Goal: Information Seeking & Learning: Learn about a topic

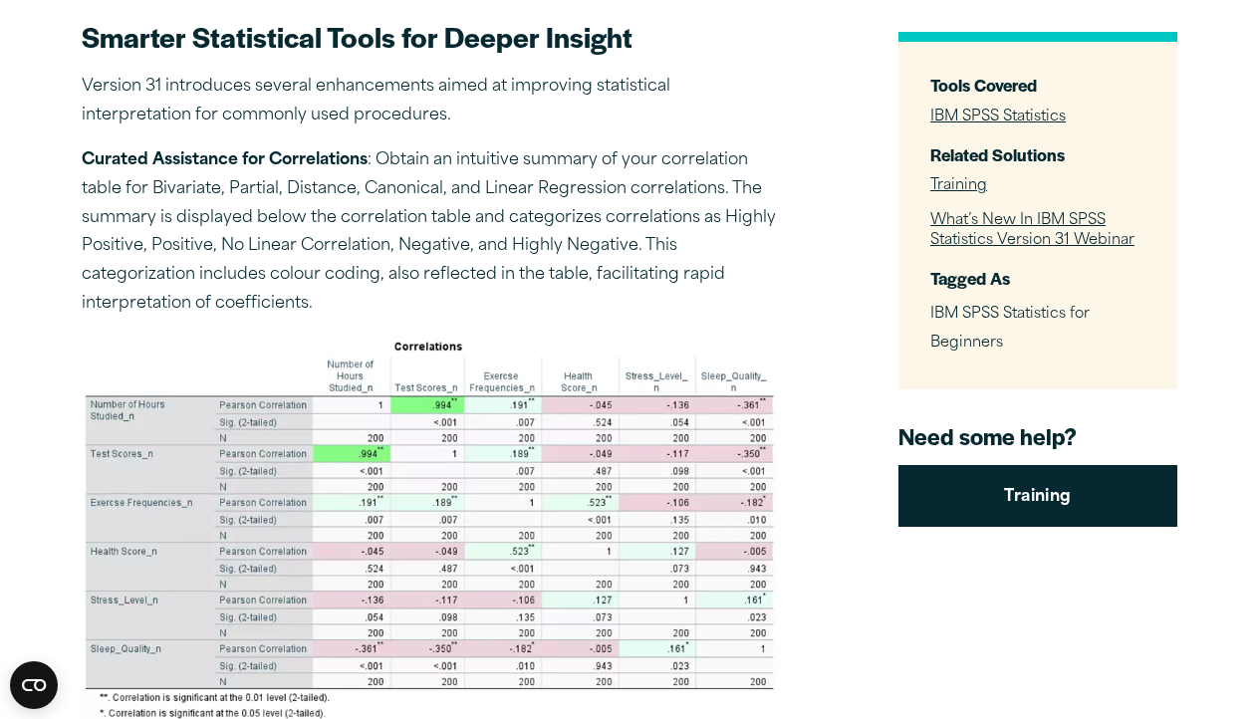
scroll to position [825, 0]
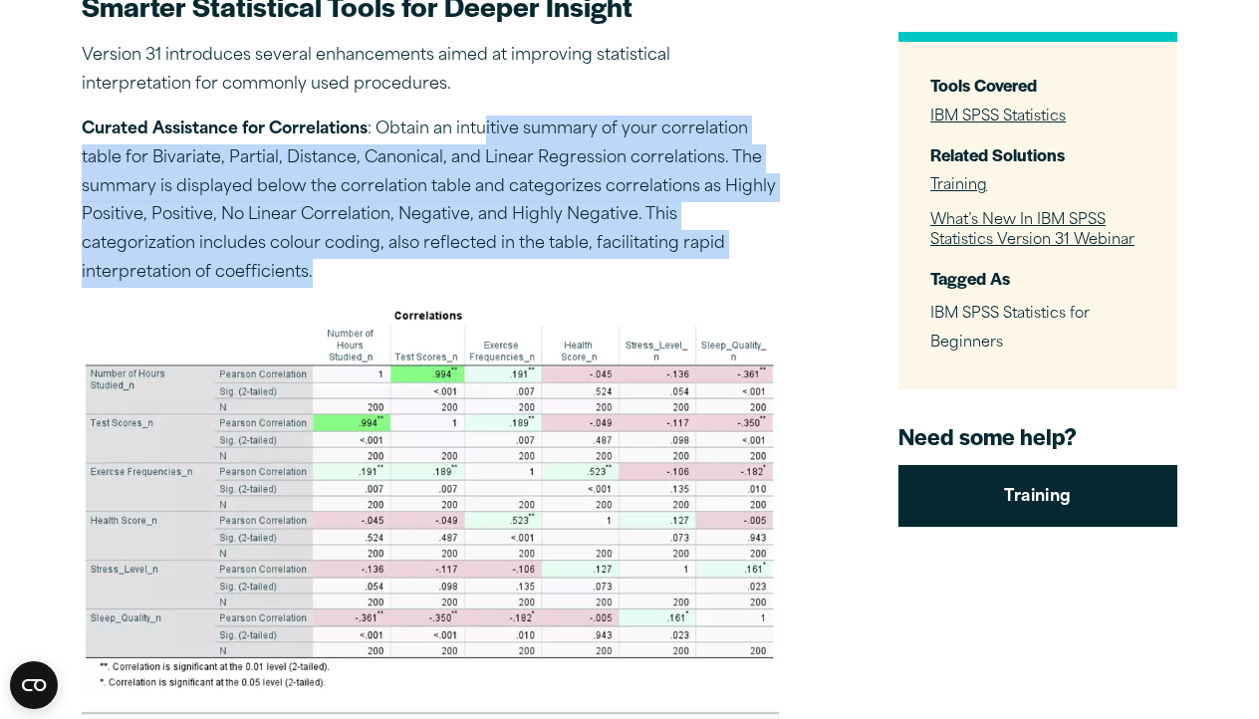
drag, startPoint x: 487, startPoint y: 126, endPoint x: 495, endPoint y: 252, distance: 126.8
click at [495, 252] on p "Curated Assistance for Correlations : Obtain an intuitive summary of your corre…" at bounding box center [430, 202] width 697 height 172
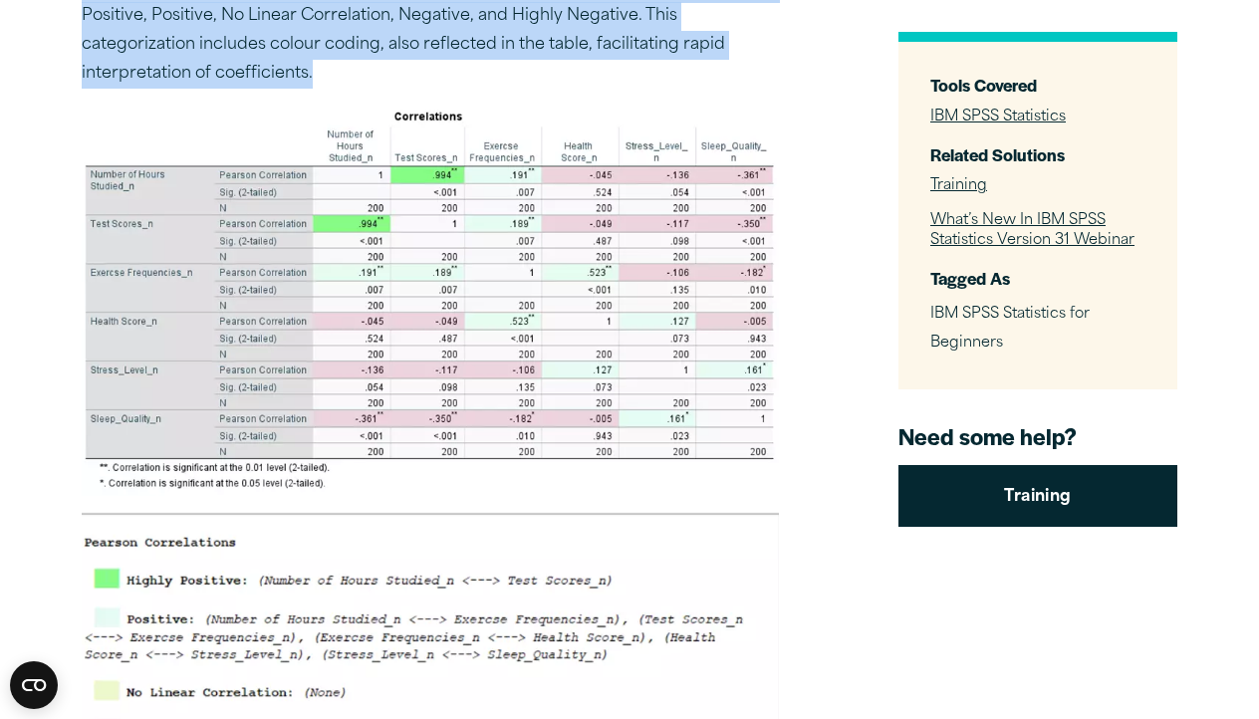
scroll to position [1330, 0]
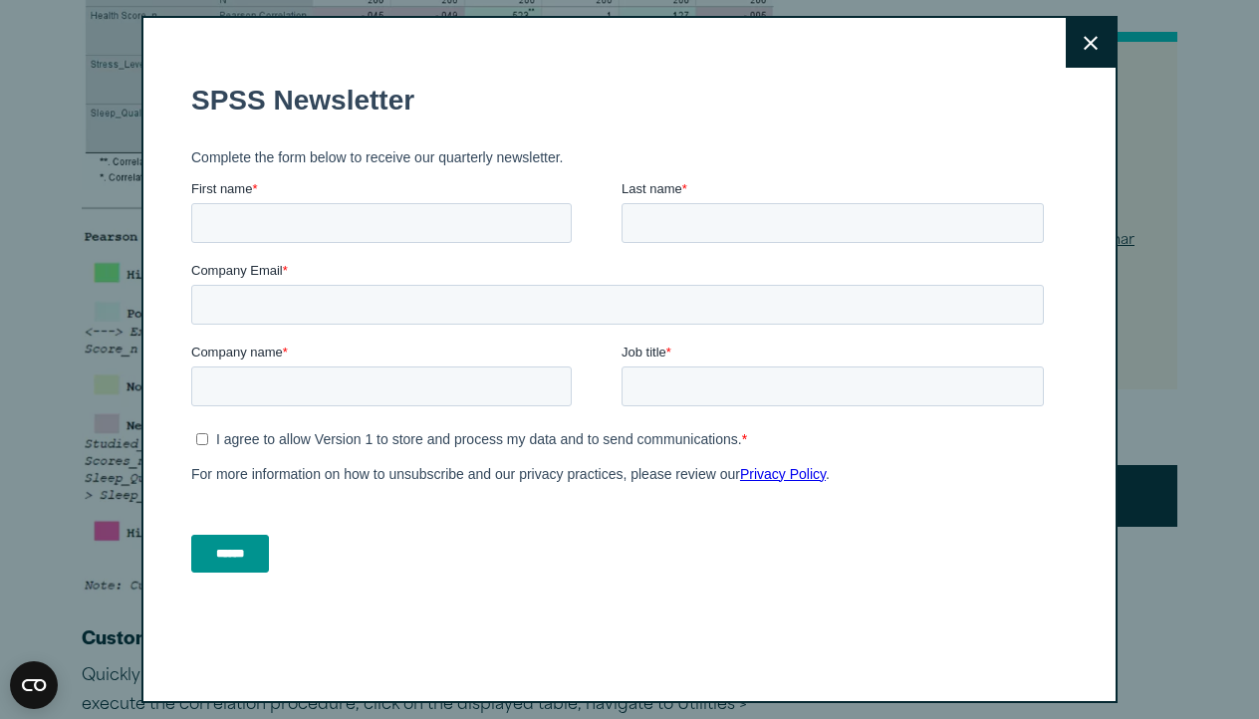
click at [1084, 53] on button "Close" at bounding box center [1091, 43] width 50 height 50
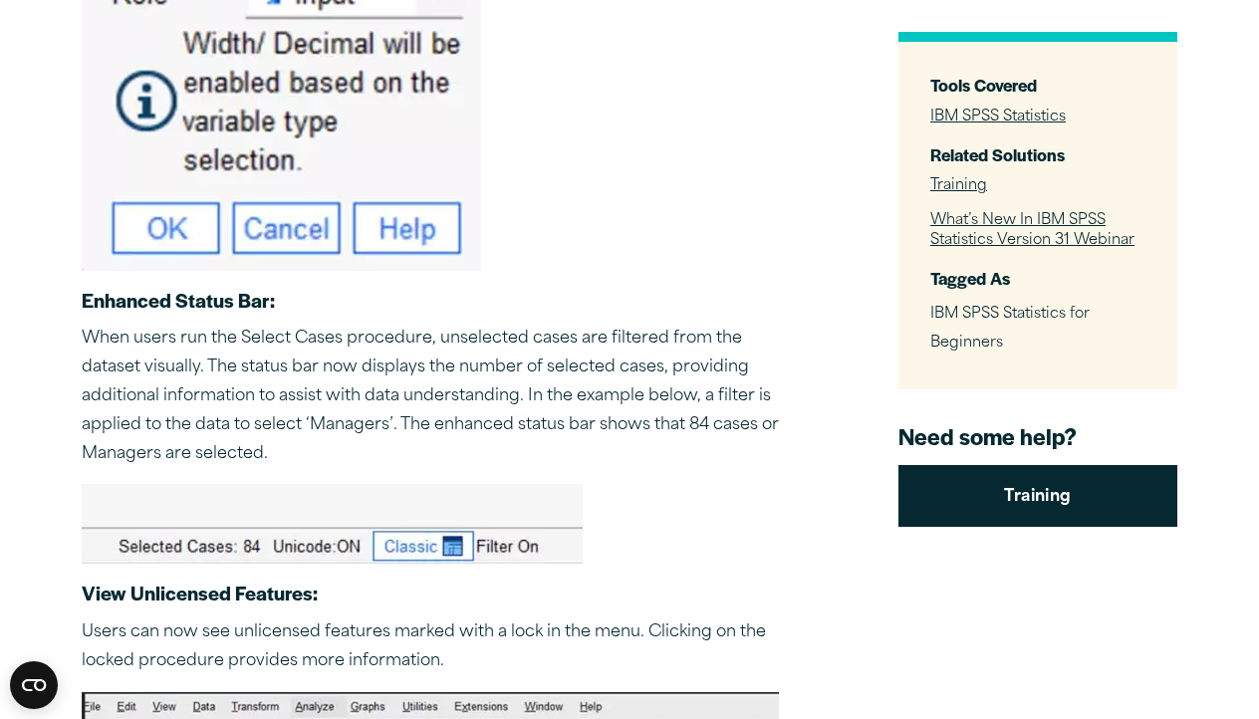
scroll to position [11024, 0]
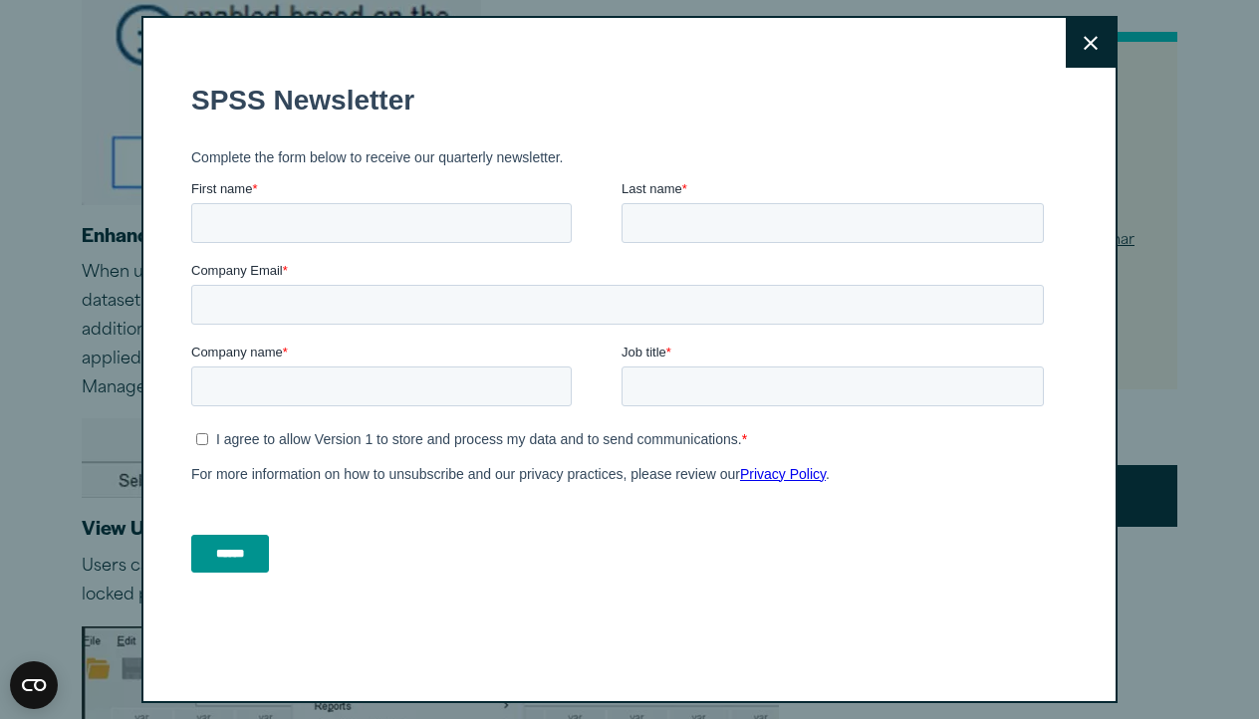
click at [1087, 50] on button "Close" at bounding box center [1091, 43] width 50 height 50
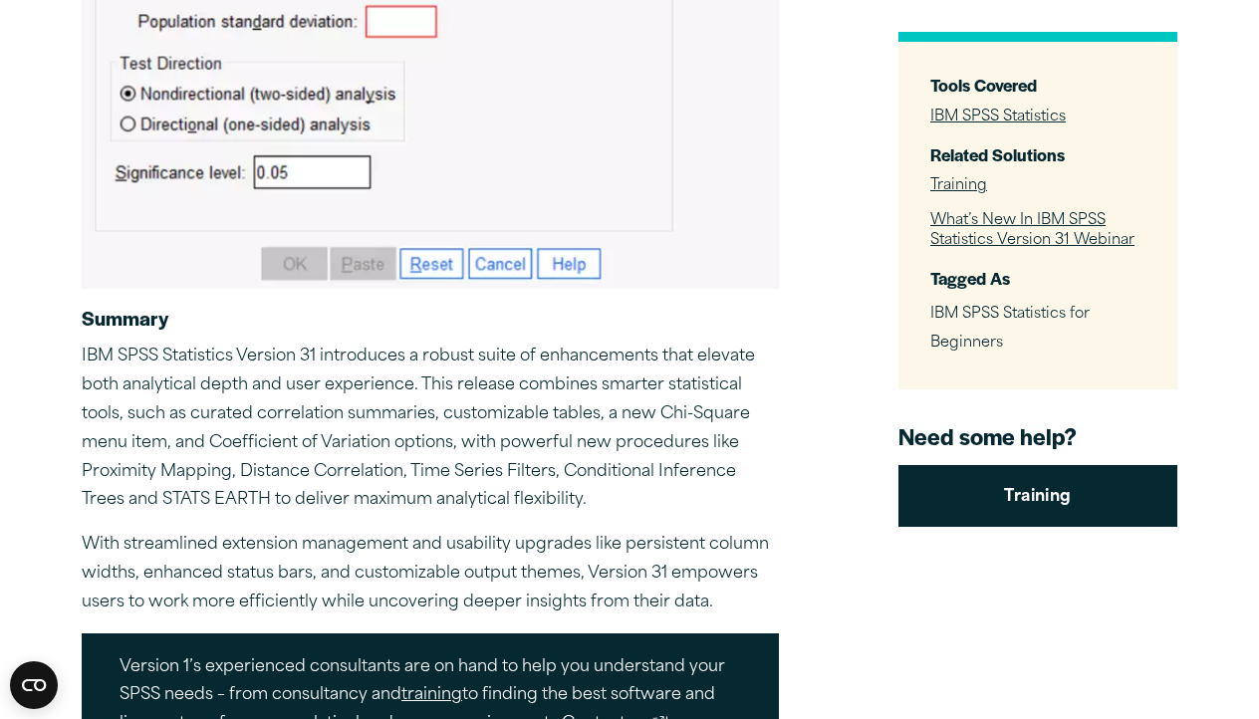
scroll to position [14787, 0]
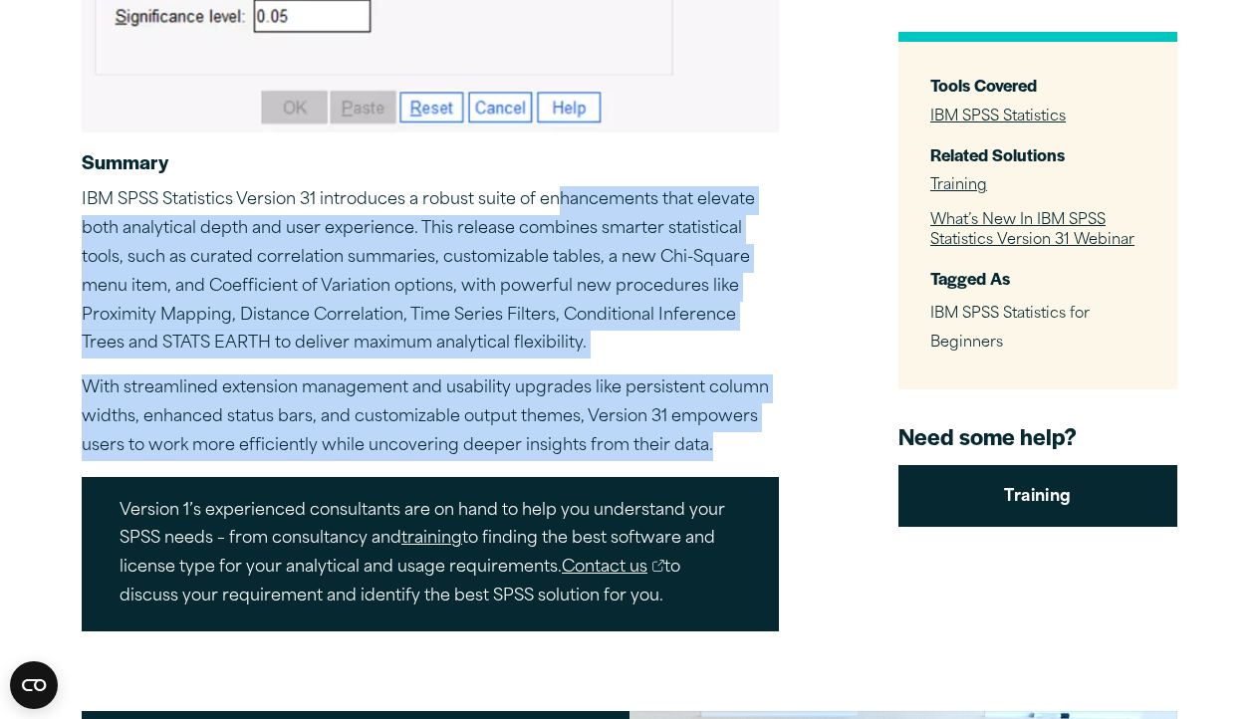
drag, startPoint x: 564, startPoint y: 118, endPoint x: 727, endPoint y: 355, distance: 288.0
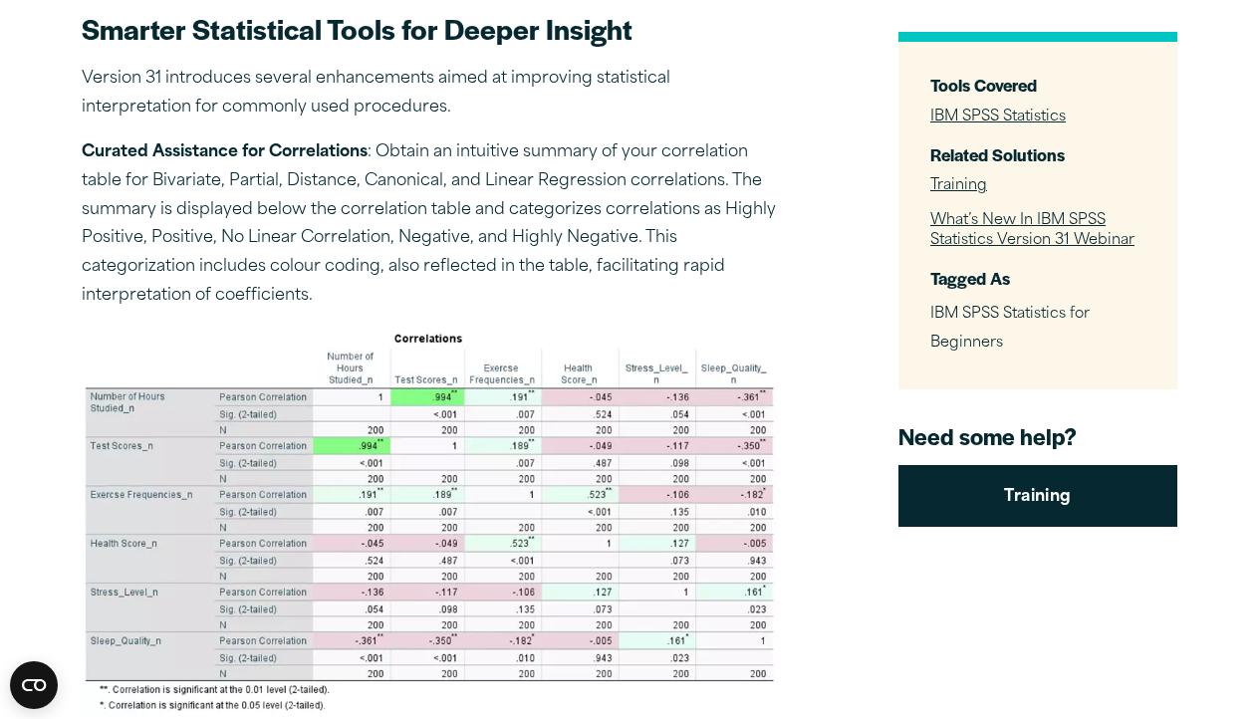
scroll to position [744, 0]
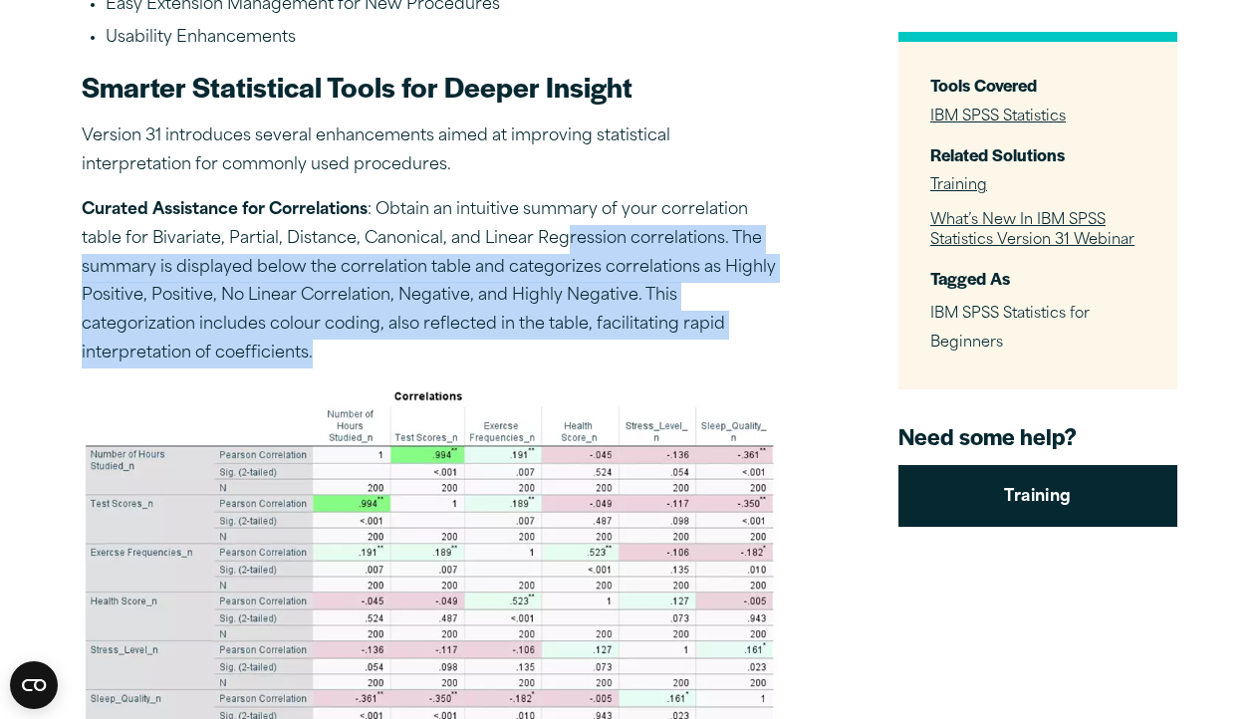
drag, startPoint x: 561, startPoint y: 216, endPoint x: 560, endPoint y: 345, distance: 128.5
click at [560, 345] on p "Curated Assistance for Correlations : Obtain an intuitive summary of your corre…" at bounding box center [430, 282] width 697 height 172
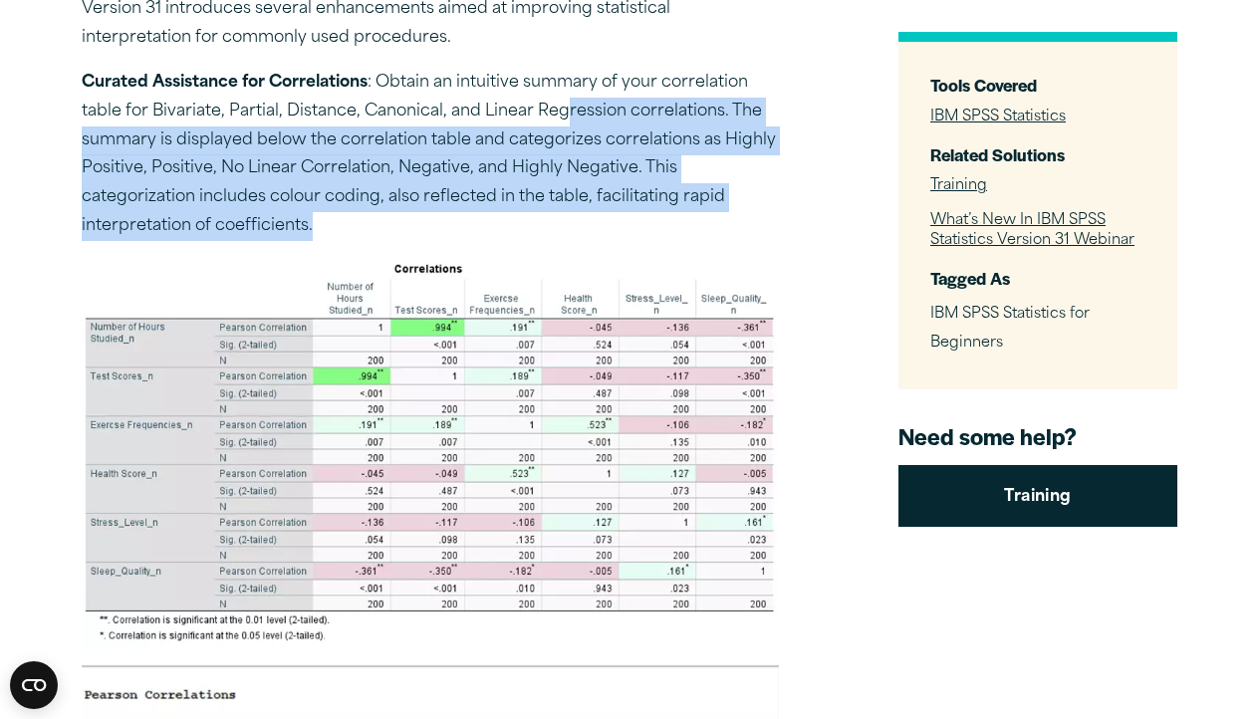
scroll to position [708, 0]
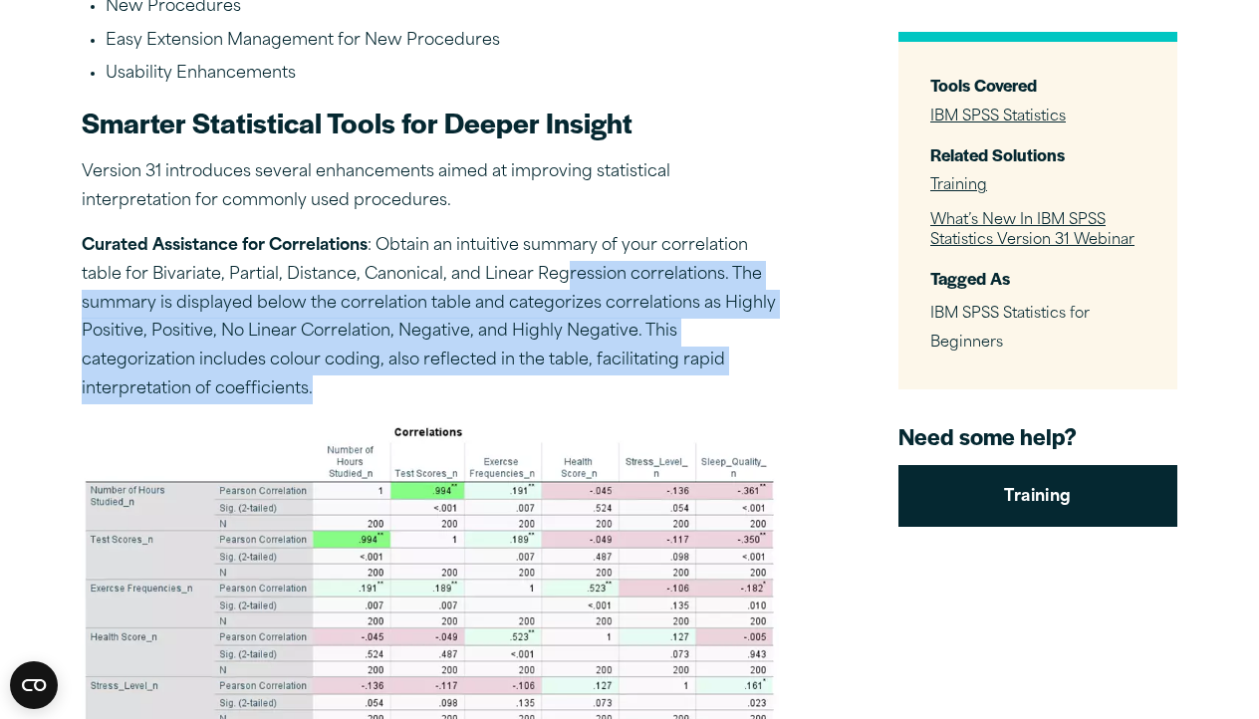
click at [483, 343] on p "Curated Assistance for Correlations : Obtain an intuitive summary of your corre…" at bounding box center [430, 318] width 697 height 172
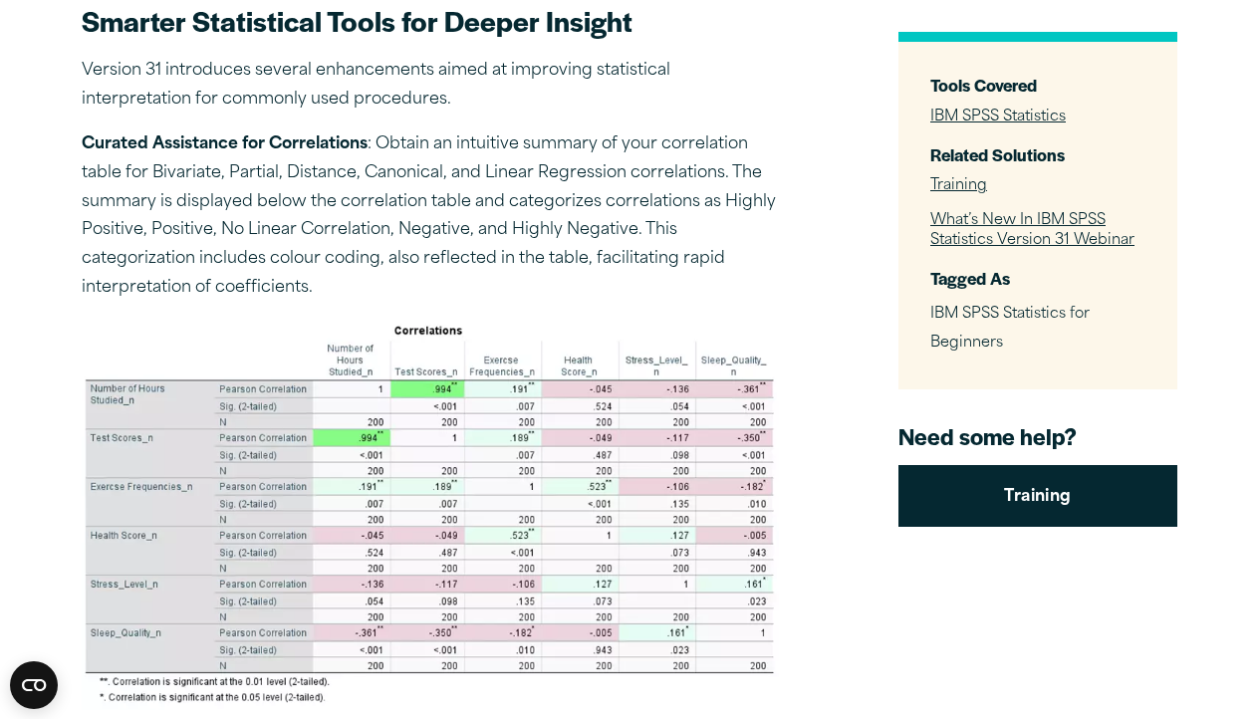
scroll to position [782, 0]
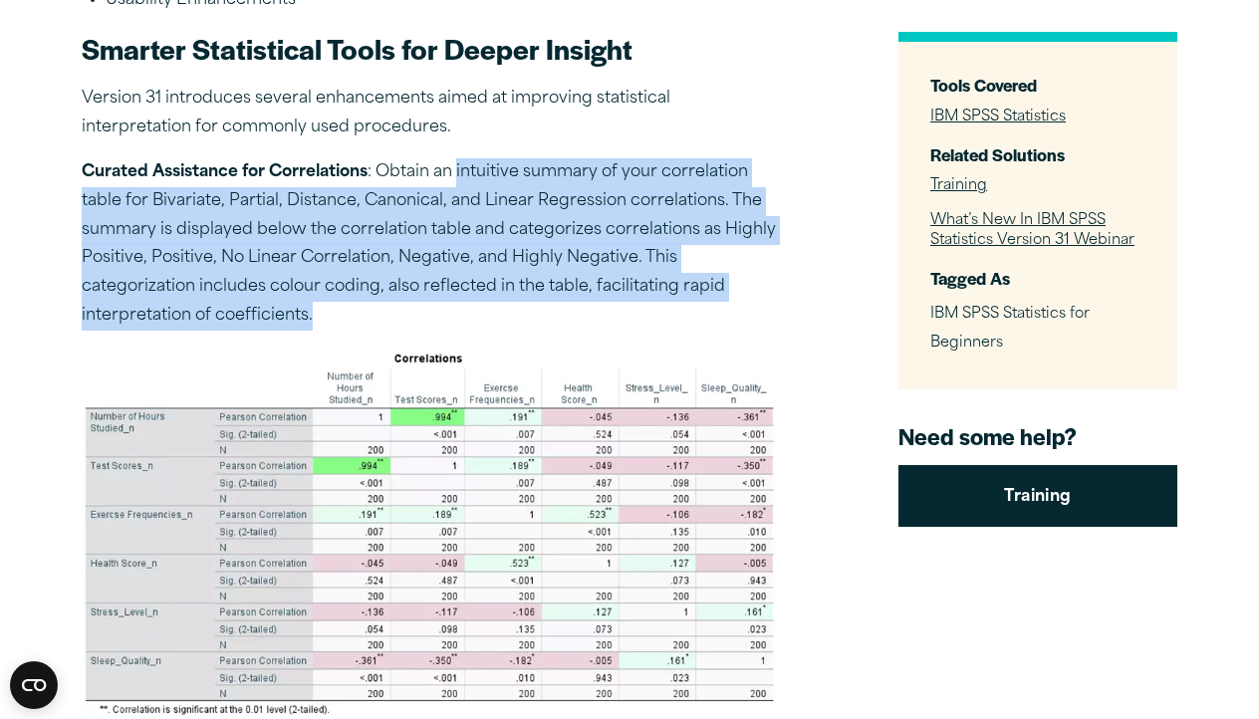
drag, startPoint x: 460, startPoint y: 151, endPoint x: 498, endPoint y: 323, distance: 175.5
click at [554, 299] on p "Curated Assistance for Correlations : Obtain an intuitive summary of your corre…" at bounding box center [430, 244] width 697 height 172
